Goal: Task Accomplishment & Management: Manage account settings

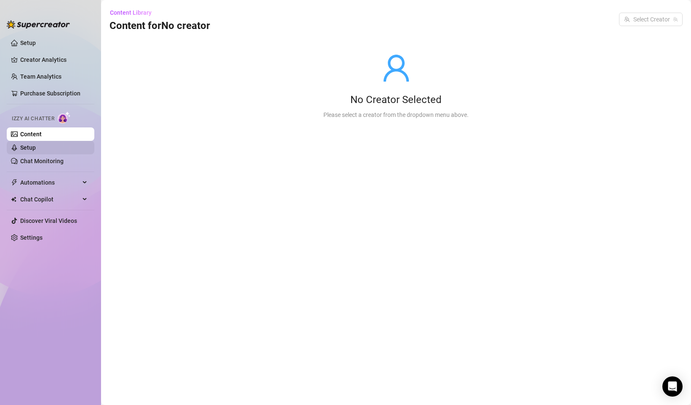
click at [36, 144] on link "Setup" at bounding box center [28, 147] width 16 height 7
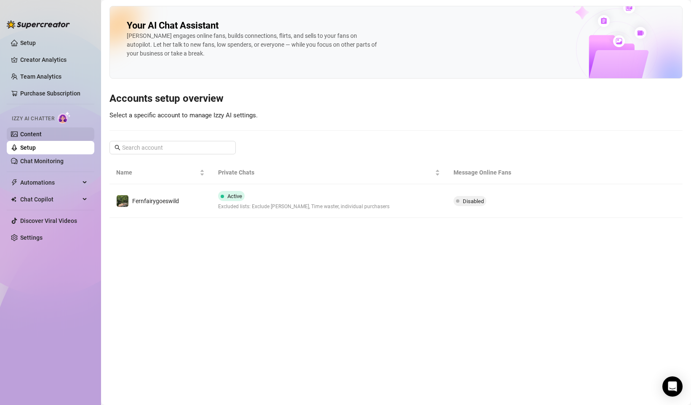
click at [42, 135] on link "Content" at bounding box center [30, 134] width 21 height 7
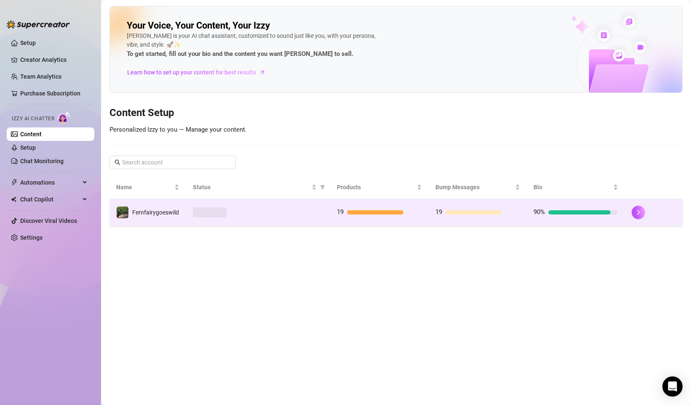
click at [291, 213] on div at bounding box center [258, 212] width 130 height 10
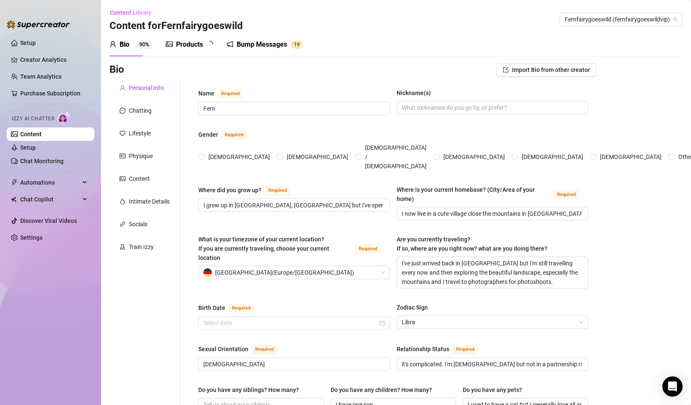
radio input "true"
type input "[DATE]"
click at [193, 46] on div "Products" at bounding box center [189, 45] width 27 height 10
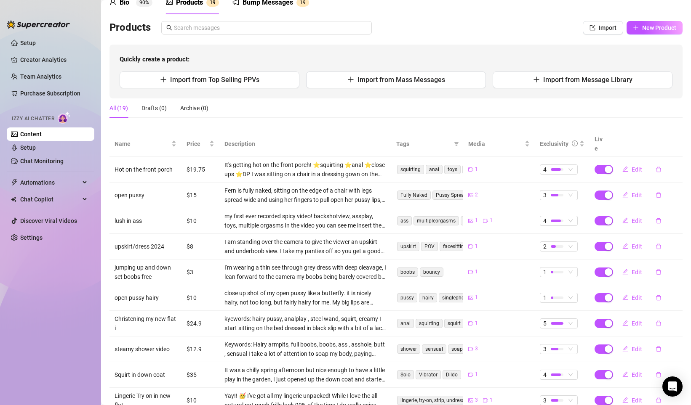
scroll to position [90, 0]
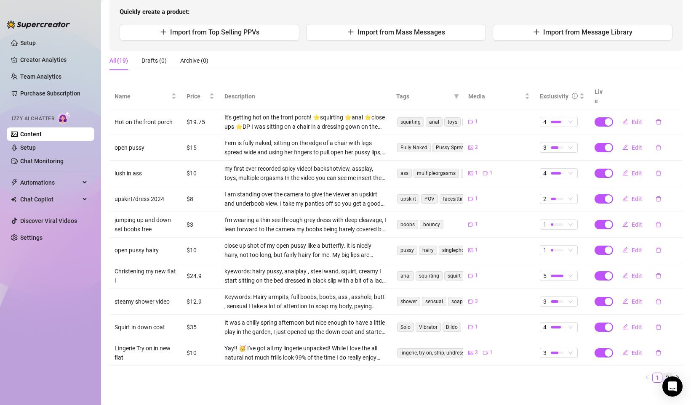
click at [662, 373] on link "2" at bounding box center [666, 377] width 9 height 9
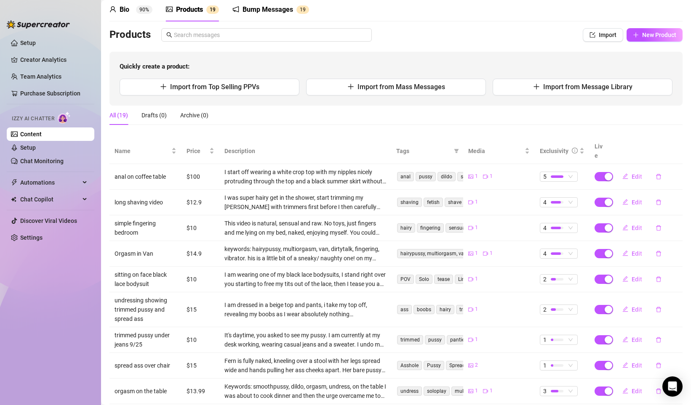
scroll to position [0, 0]
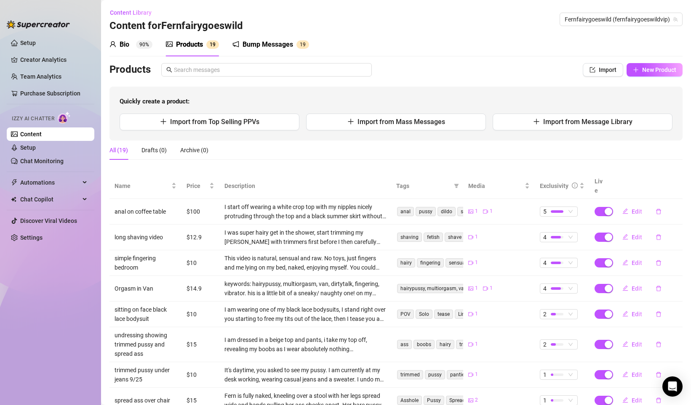
click at [152, 46] on sup "90%" at bounding box center [144, 44] width 16 height 8
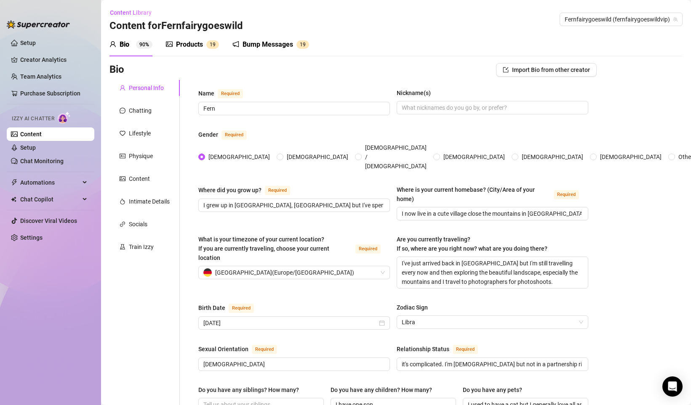
click at [146, 45] on sup "90%" at bounding box center [144, 44] width 16 height 8
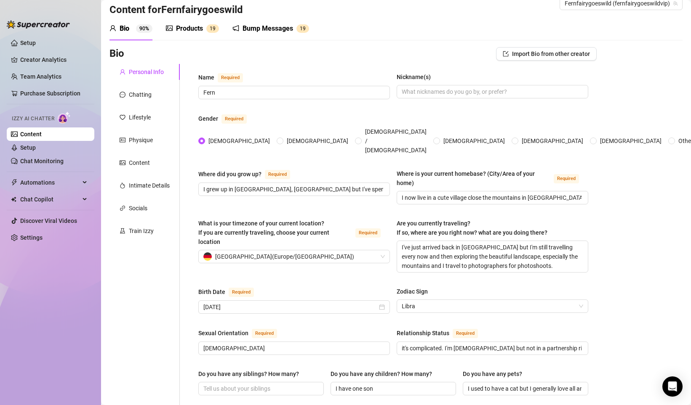
scroll to position [4, 0]
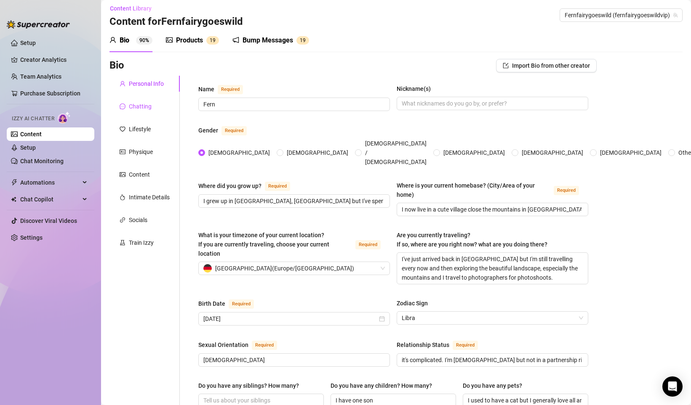
click at [145, 107] on div "Chatting" at bounding box center [140, 106] width 23 height 9
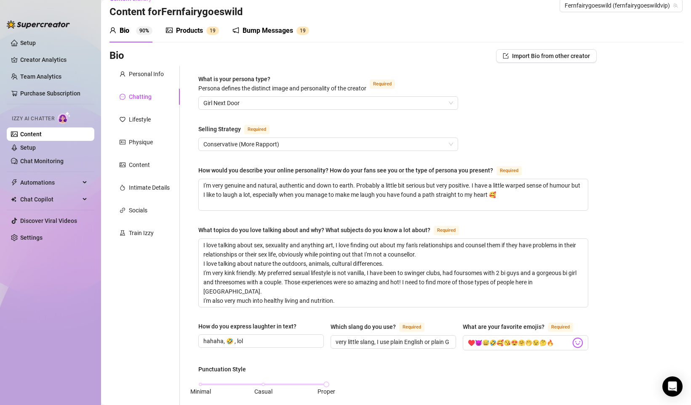
scroll to position [0, 0]
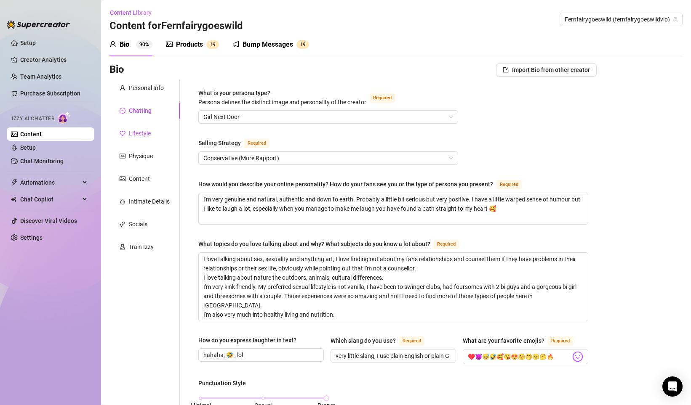
click at [149, 137] on div "Lifestyle" at bounding box center [140, 133] width 22 height 9
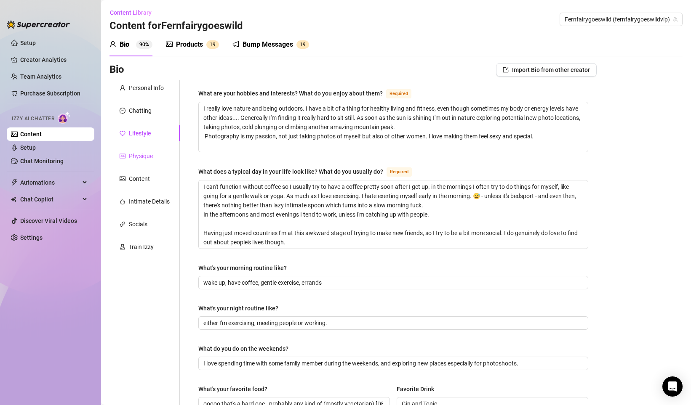
click at [149, 159] on div "Physique" at bounding box center [141, 155] width 24 height 9
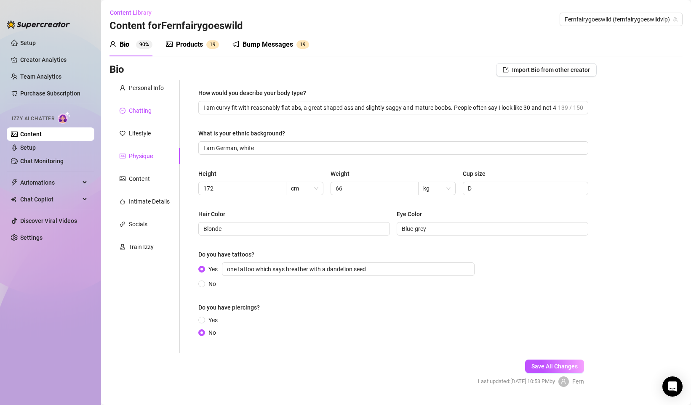
click at [143, 113] on div "Chatting" at bounding box center [140, 110] width 23 height 9
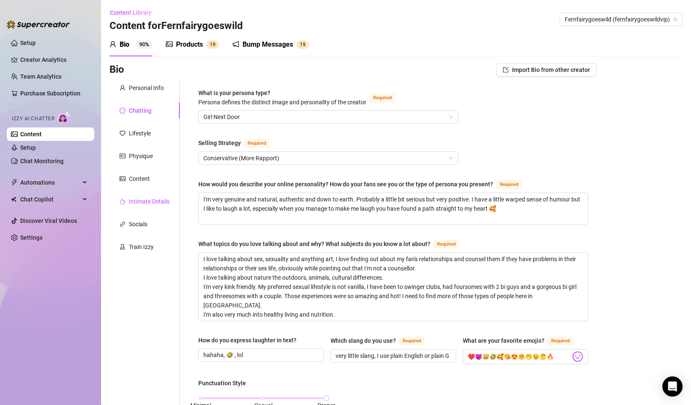
click at [149, 200] on div "Intimate Details" at bounding box center [149, 201] width 41 height 9
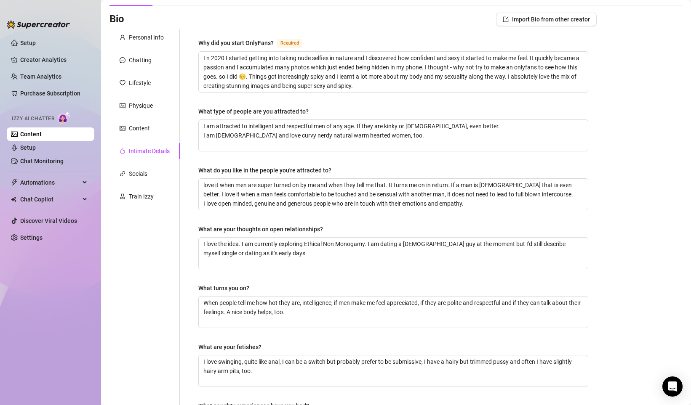
scroll to position [151, 0]
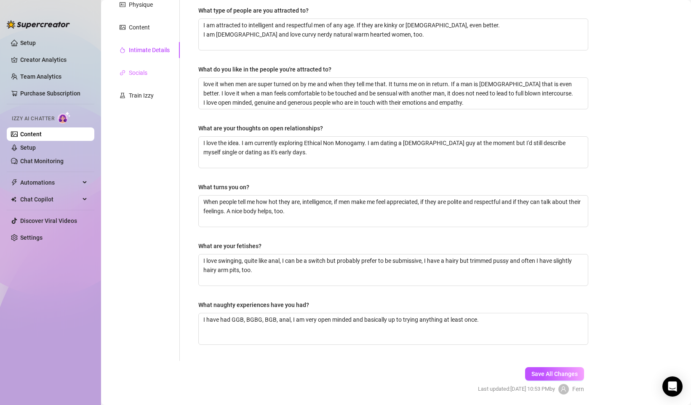
click at [154, 78] on div "Socials" at bounding box center [144, 73] width 70 height 16
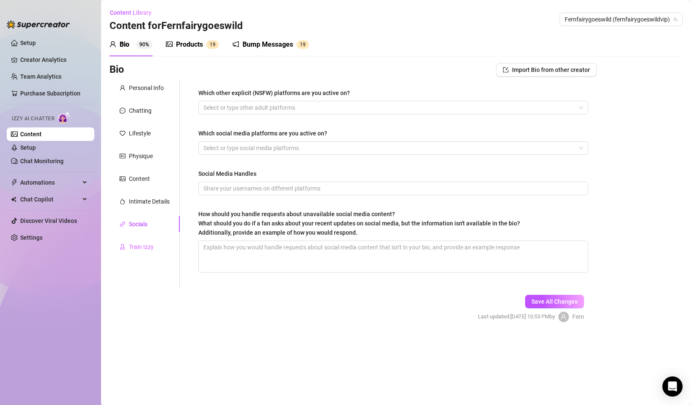
click at [154, 249] on div "Train Izzy" at bounding box center [144, 247] width 70 height 16
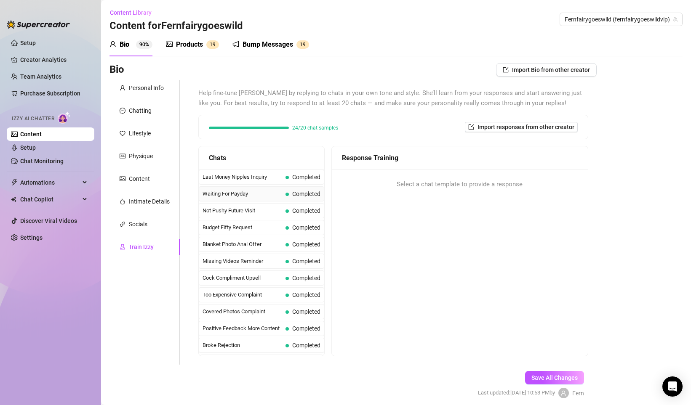
click at [246, 193] on span "Waiting For Payday" at bounding box center [242, 194] width 80 height 8
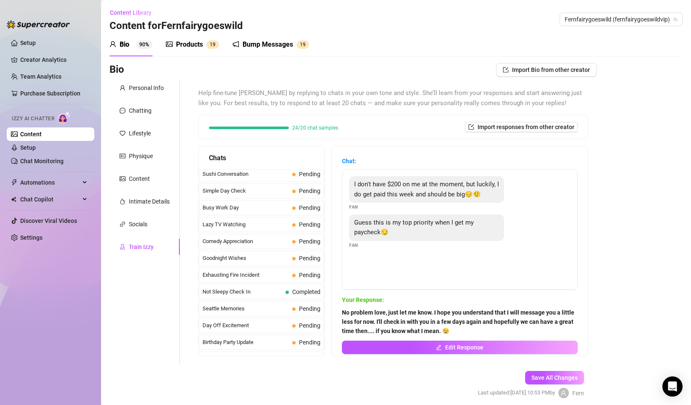
scroll to position [592, 0]
click at [267, 246] on div "Not Sleepy Check In Completed" at bounding box center [261, 241] width 125 height 15
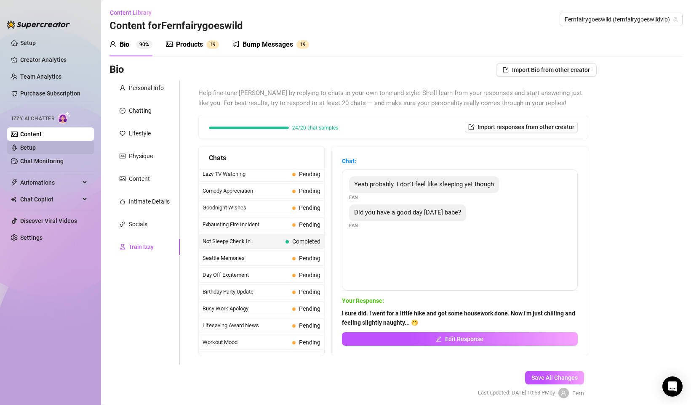
click at [36, 151] on link "Setup" at bounding box center [28, 147] width 16 height 7
